Goal: Task Accomplishment & Management: Use online tool/utility

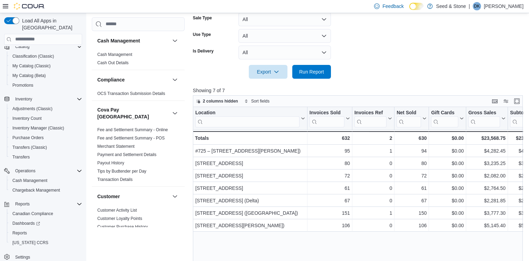
scroll to position [145, 0]
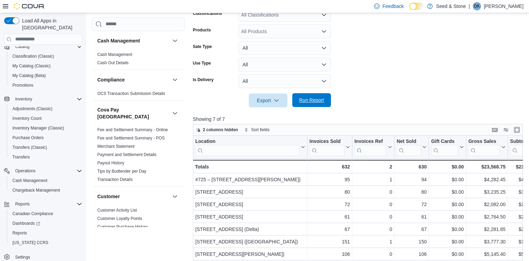
click at [310, 99] on span "Run Report" at bounding box center [311, 100] width 25 height 7
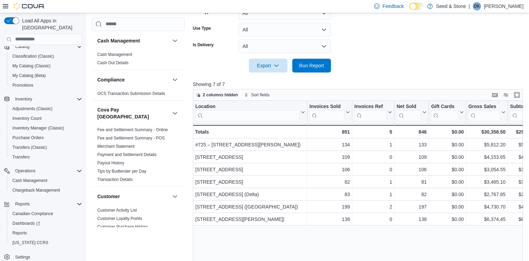
scroll to position [30, 0]
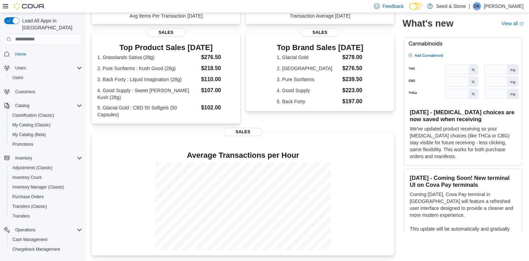
scroll to position [129, 0]
